Goal: Check status

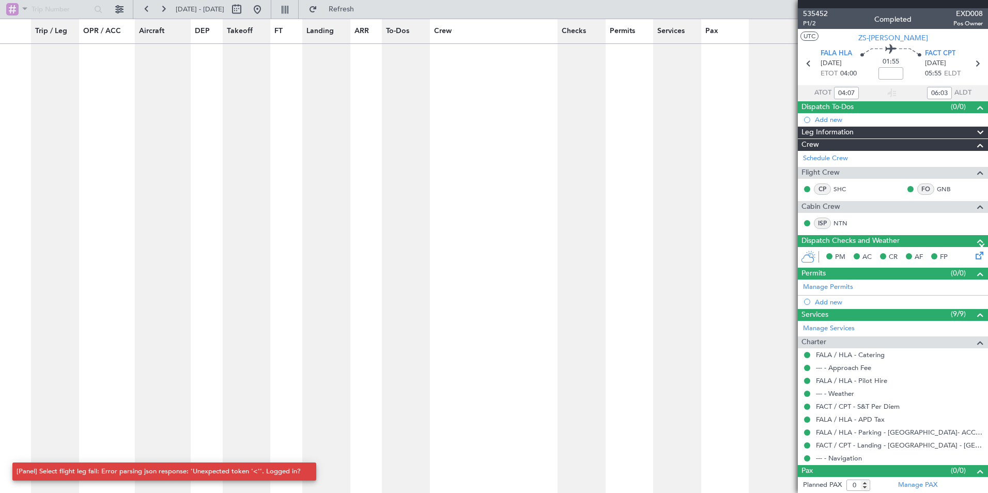
scroll to position [6816, 0]
